Goal: Use online tool/utility

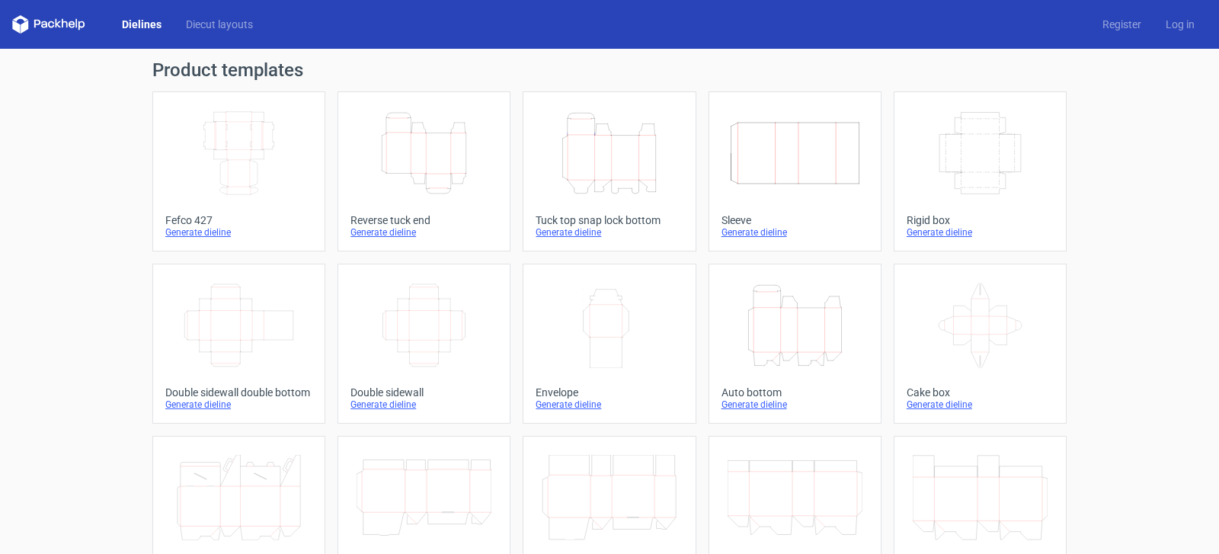
click at [991, 153] on icon "Width Depth Height" at bounding box center [979, 152] width 135 height 85
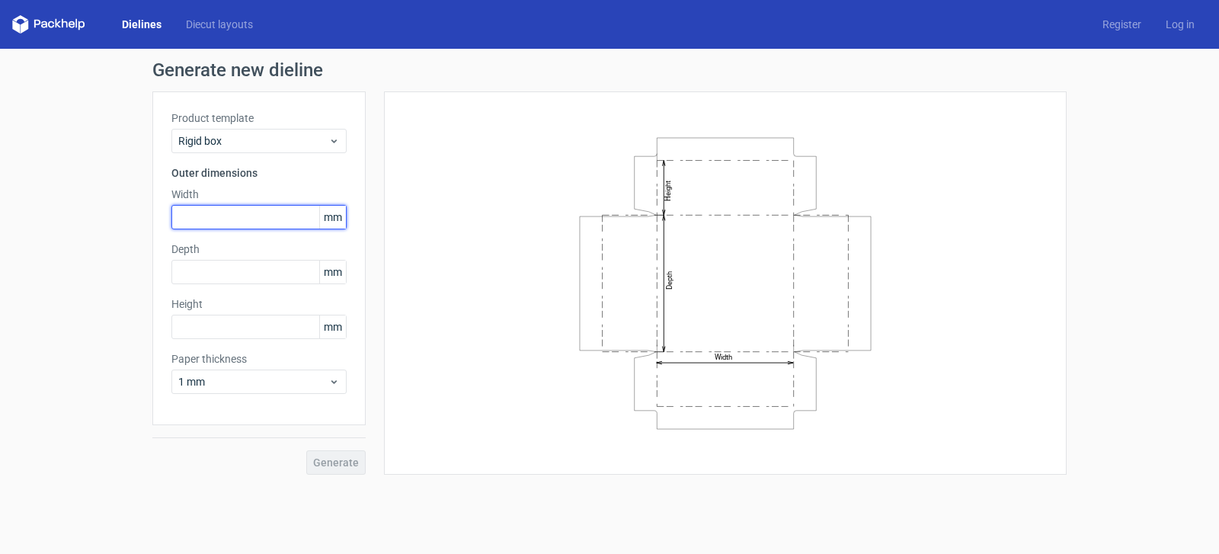
click at [225, 216] on input "text" at bounding box center [258, 217] width 175 height 24
click at [222, 219] on input "text" at bounding box center [258, 217] width 175 height 24
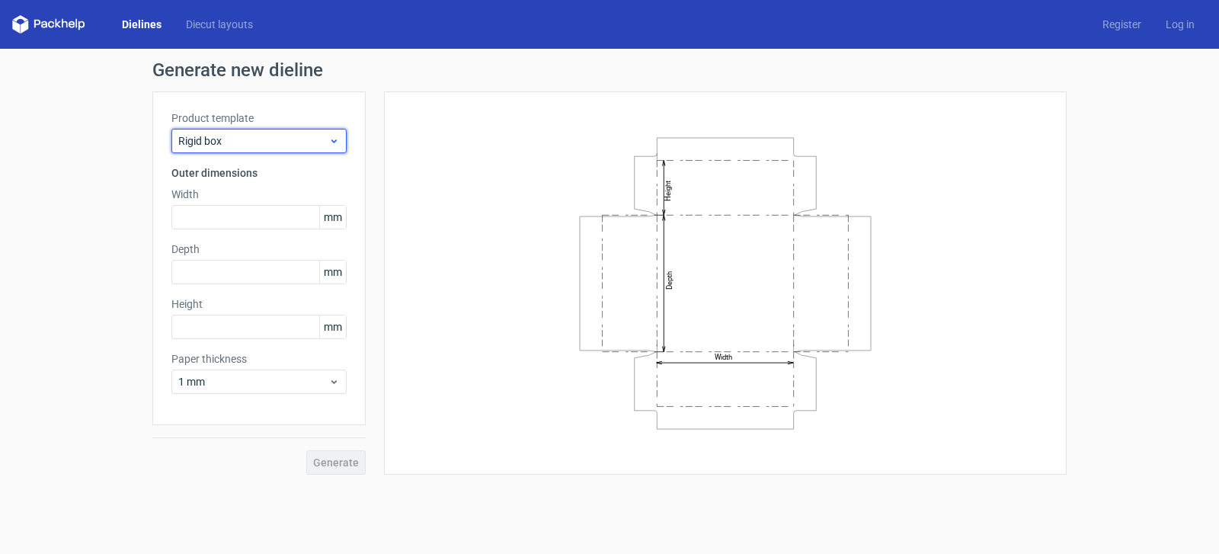
click at [229, 143] on span "Rigid box" at bounding box center [253, 140] width 150 height 15
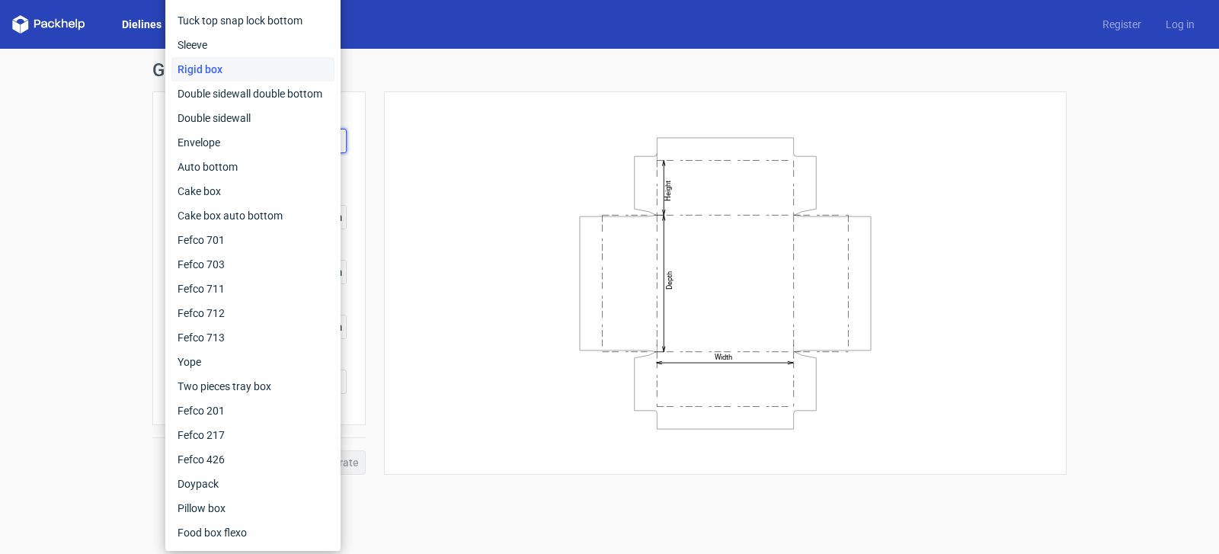
click at [412, 137] on div "Width Depth Height" at bounding box center [725, 282] width 644 height 345
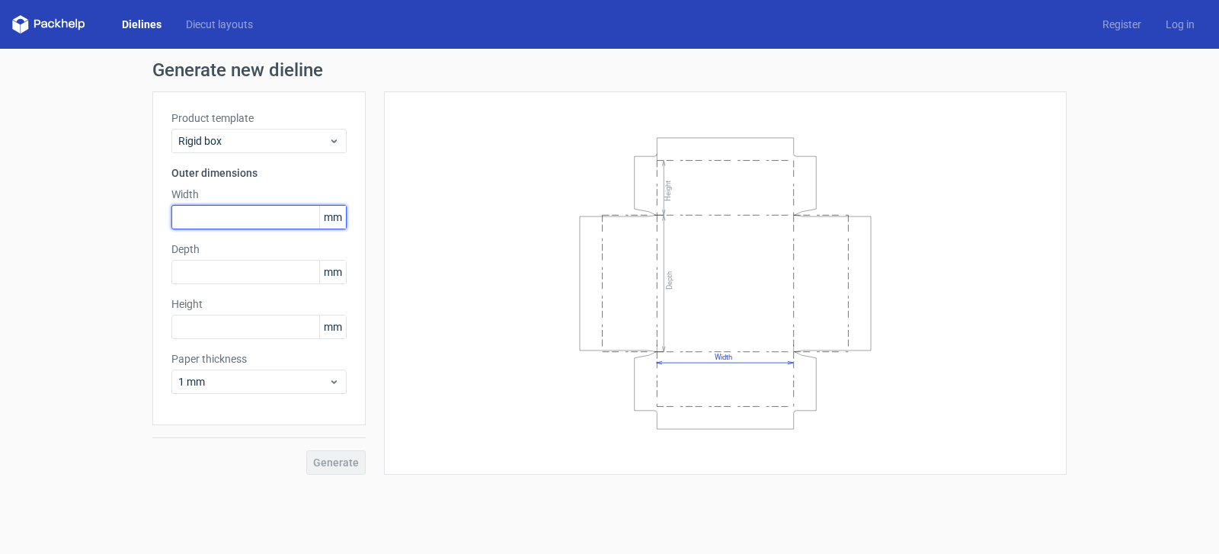
click at [238, 220] on input "text" at bounding box center [258, 217] width 175 height 24
